Goal: Transaction & Acquisition: Purchase product/service

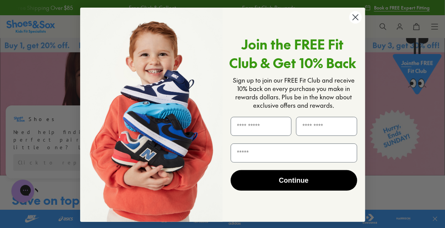
click at [353, 19] on icon "Close dialog" at bounding box center [355, 17] width 5 height 5
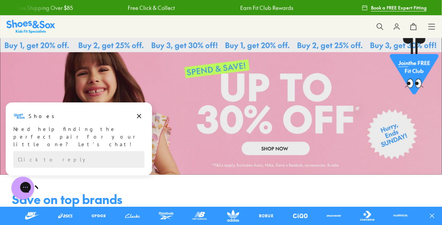
click at [136, 117] on icon "Dismiss campaign" at bounding box center [139, 115] width 8 height 9
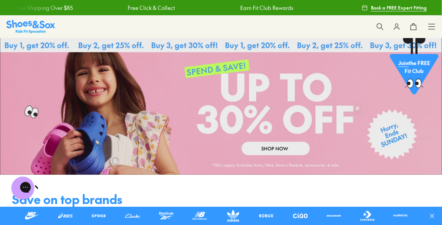
click at [278, 151] on link at bounding box center [221, 106] width 442 height 136
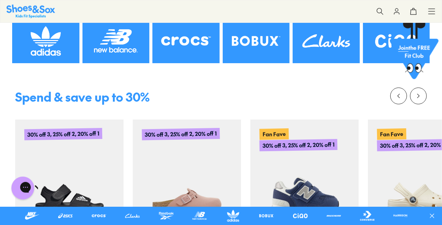
scroll to position [278, 0]
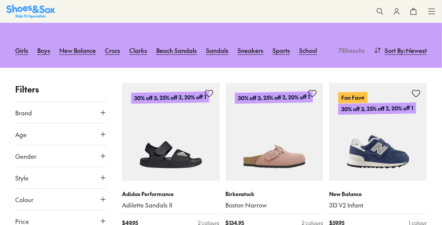
scroll to position [182, 0]
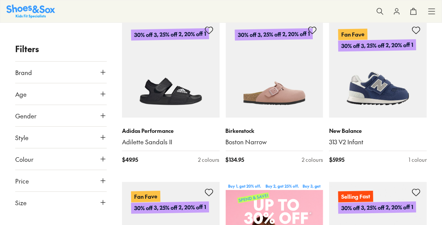
click at [94, 95] on button "Age" at bounding box center [61, 93] width 92 height 21
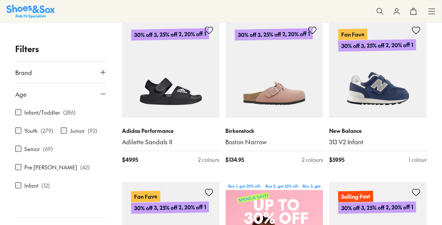
click at [33, 130] on label "Youth" at bounding box center [30, 131] width 13 height 8
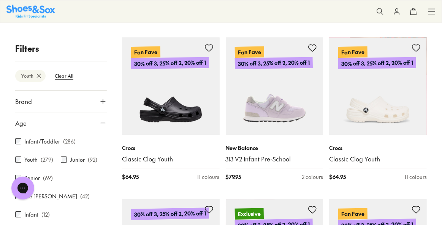
click at [82, 98] on button "Brand" at bounding box center [61, 101] width 92 height 21
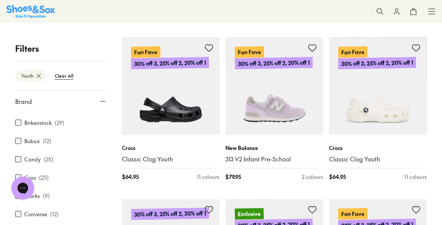
scroll to position [51, 0]
click at [36, 124] on label "Bobux" at bounding box center [32, 123] width 16 height 8
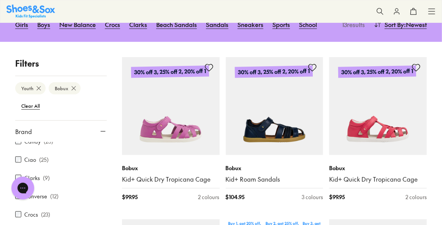
scroll to position [80, 0]
click at [29, 161] on label "Ciao" at bounding box center [30, 161] width 12 height 8
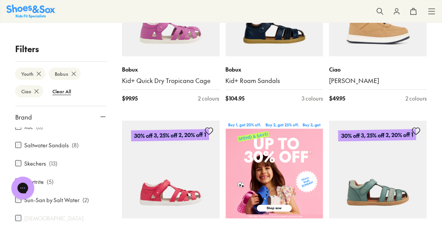
scroll to position [337, 0]
click at [56, 146] on label "Saltwater Sandals" at bounding box center [46, 145] width 44 height 8
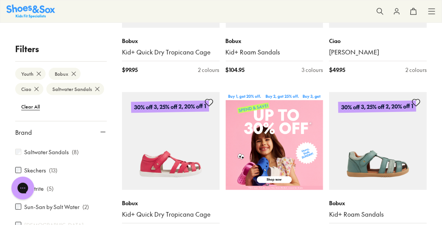
scroll to position [350, 0]
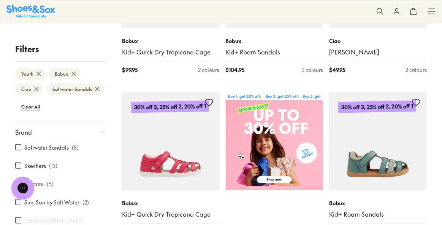
click at [73, 205] on label "Sun-San by Salt Water" at bounding box center [51, 202] width 55 height 8
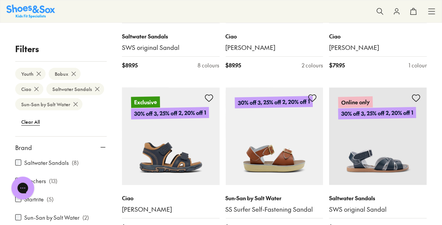
scroll to position [1425, 0]
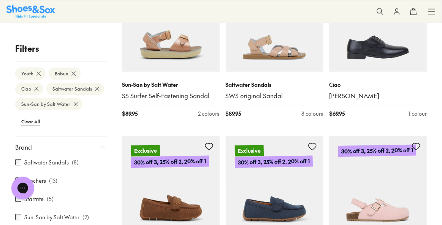
scroll to position [1579, 0]
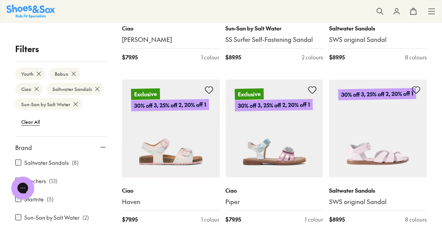
click at [38, 74] on icon at bounding box center [39, 74] width 8 height 8
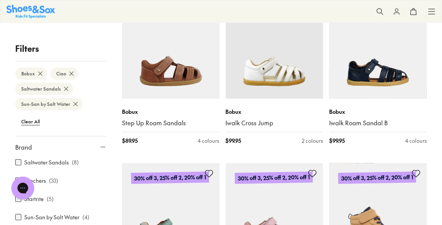
scroll to position [982, 0]
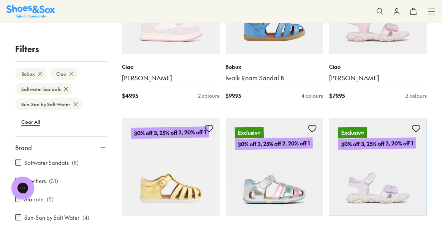
scroll to position [2769, 0]
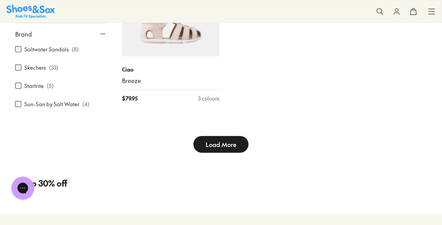
scroll to position [3651, 0]
click at [221, 149] on button "Load More" at bounding box center [221, 143] width 55 height 17
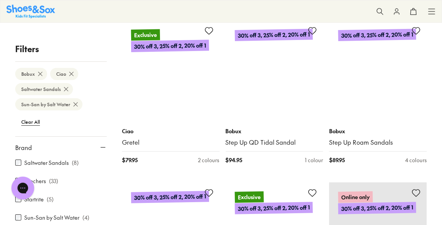
scroll to position [5069, 0]
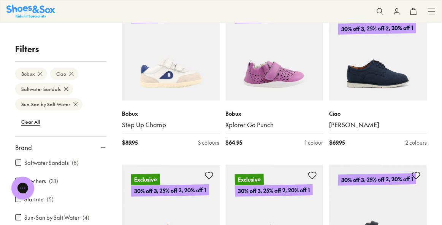
scroll to position [6677, 0]
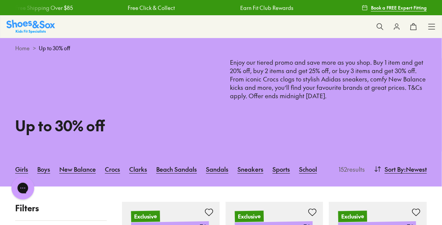
click at [180, 165] on link "Beach Sandals" at bounding box center [176, 168] width 41 height 17
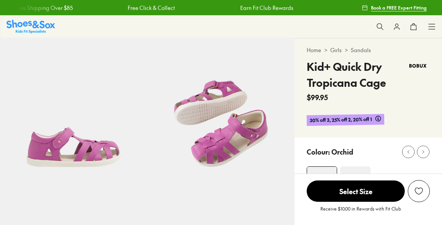
select select "*"
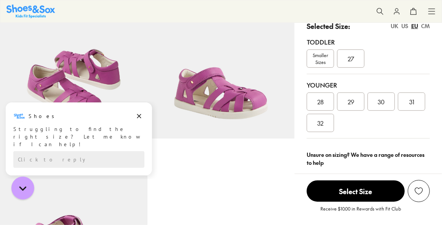
scroll to position [173, 0]
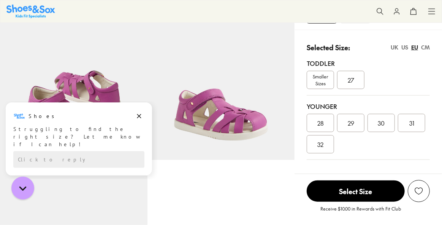
click at [334, 124] on div "28" at bounding box center [320, 123] width 27 height 18
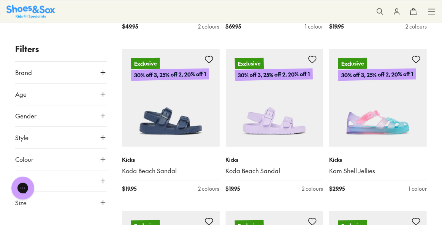
scroll to position [770, 0]
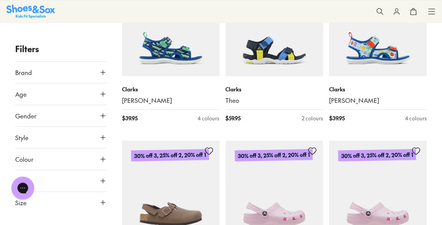
scroll to position [2294, 0]
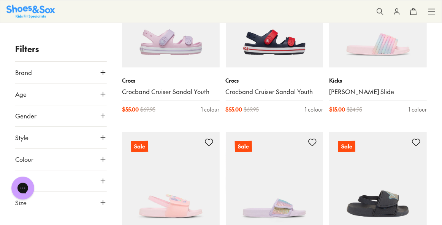
scroll to position [6332, 0]
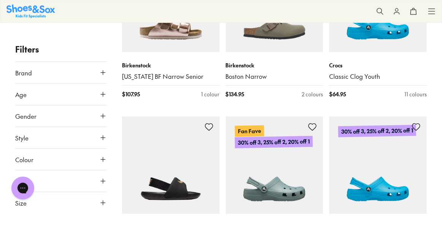
scroll to position [7038, 0]
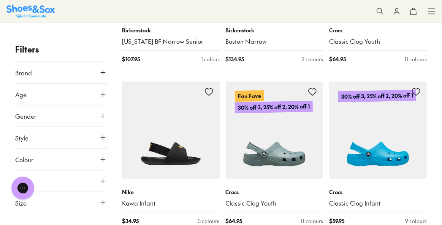
click at [74, 78] on button "Brand" at bounding box center [61, 72] width 92 height 21
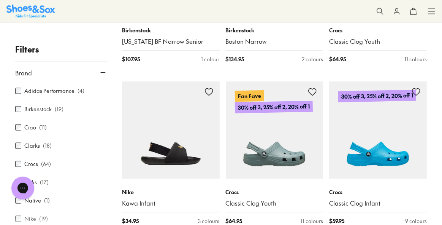
click at [36, 124] on div "Ciao ( 11 )" at bounding box center [61, 126] width 92 height 9
click at [32, 125] on label "Ciao" at bounding box center [30, 127] width 12 height 8
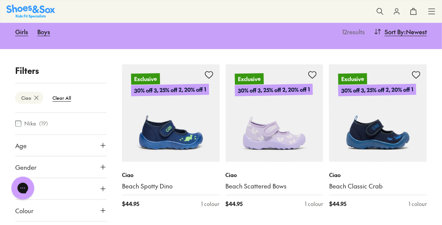
scroll to position [118, 0]
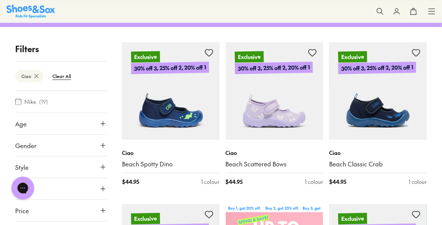
click at [58, 73] on btn "Clear All" at bounding box center [61, 76] width 31 height 14
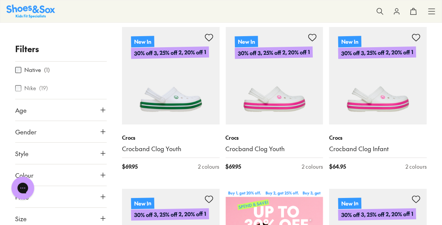
scroll to position [50, 0]
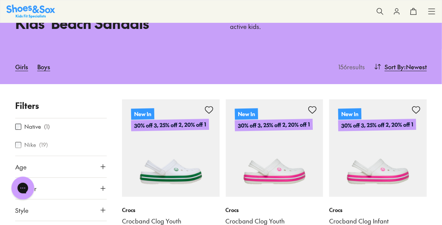
type input "***"
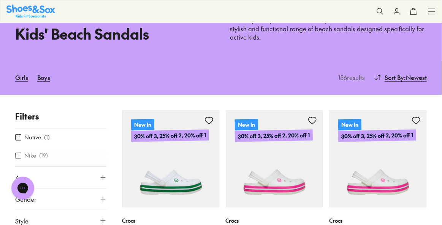
scroll to position [0, 0]
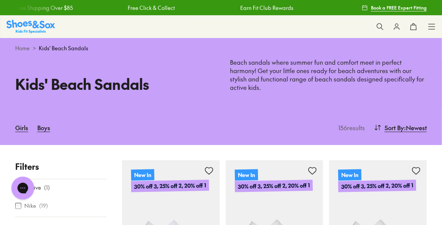
click at [21, 49] on link "Home" at bounding box center [22, 48] width 14 height 8
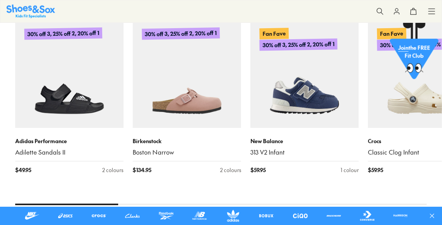
scroll to position [265, 0]
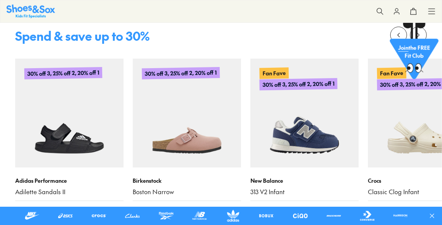
click at [433, 214] on icon at bounding box center [432, 216] width 8 height 8
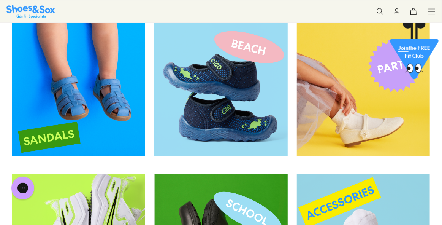
scroll to position [1059, 0]
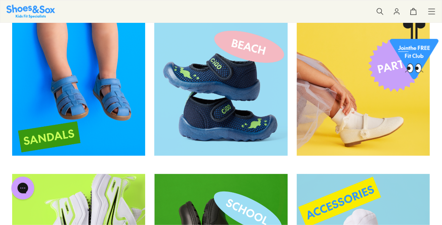
click at [52, 116] on img at bounding box center [78, 88] width 133 height 133
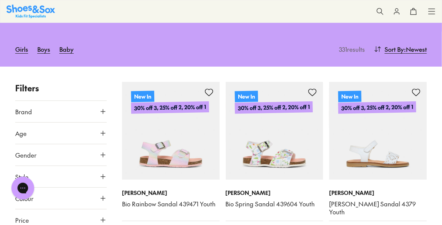
scroll to position [87, 0]
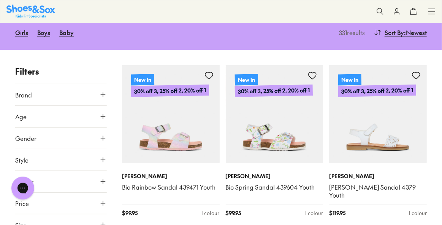
click at [36, 100] on button "Brand" at bounding box center [61, 94] width 92 height 21
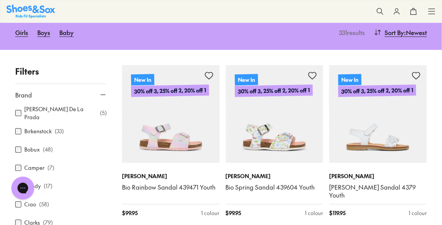
click at [23, 203] on div "Ciao ( 58 )" at bounding box center [61, 204] width 92 height 9
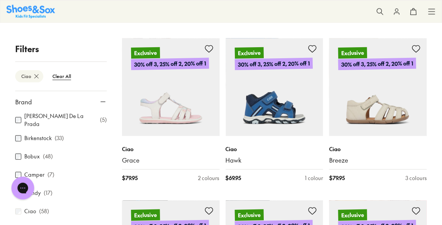
scroll to position [765, 0]
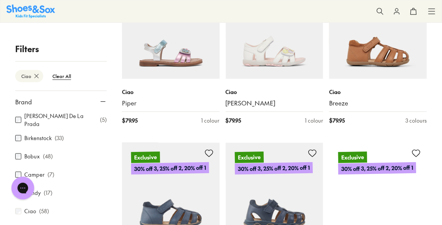
type input "***"
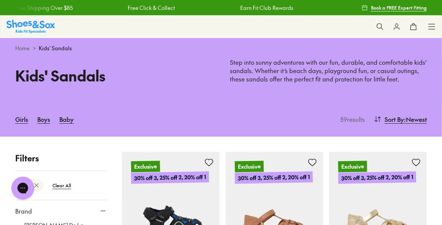
click at [34, 28] on img at bounding box center [30, 26] width 49 height 13
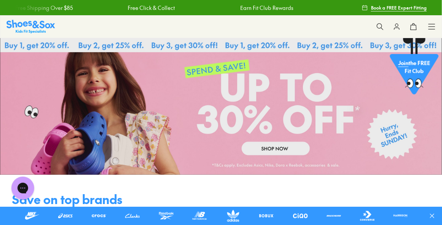
click at [271, 154] on link at bounding box center [221, 106] width 442 height 136
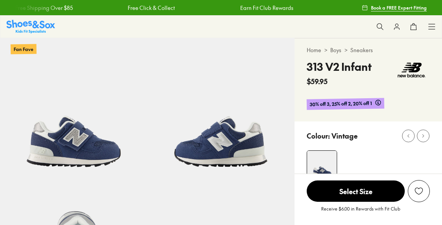
select select "*"
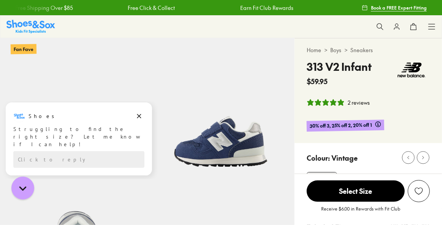
click at [141, 114] on icon "Dismiss campaign" at bounding box center [139, 116] width 4 height 4
